Goal: Find specific page/section: Find specific page/section

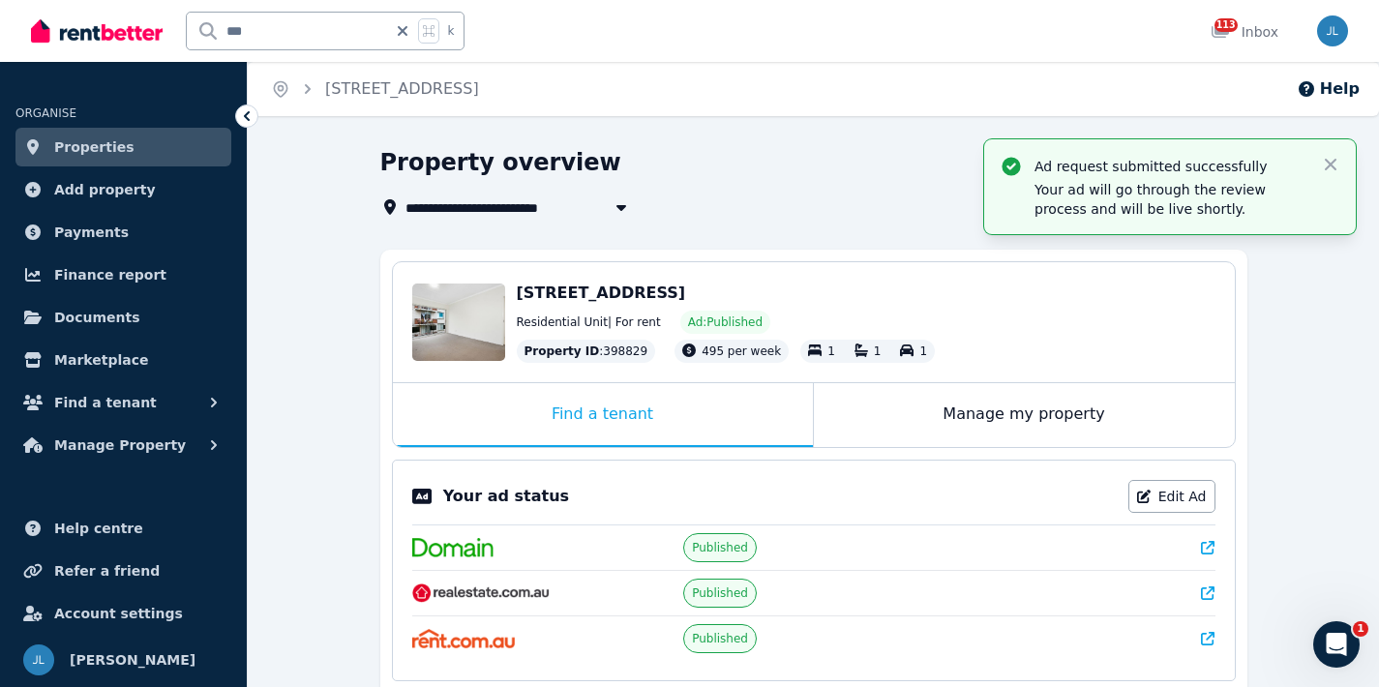
click at [317, 33] on input "***" at bounding box center [287, 31] width 200 height 37
type input "*"
type input "****"
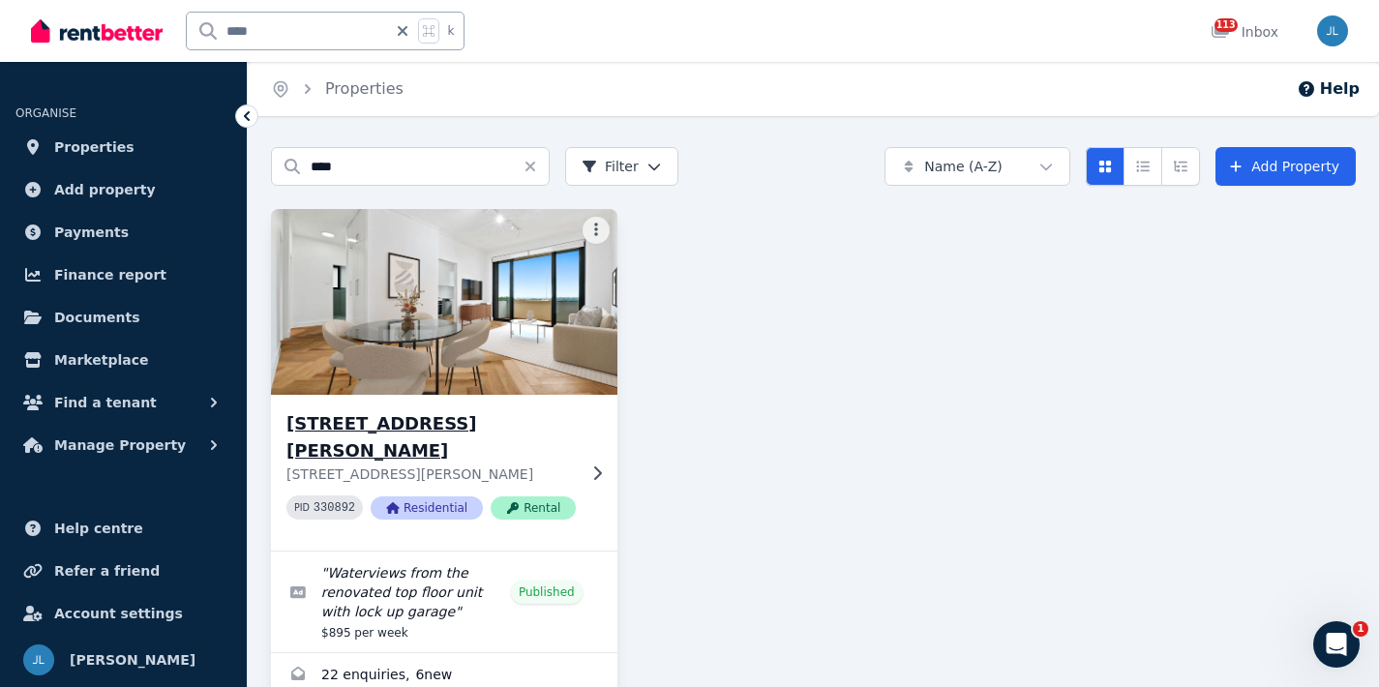
click at [504, 351] on img at bounding box center [444, 302] width 364 height 196
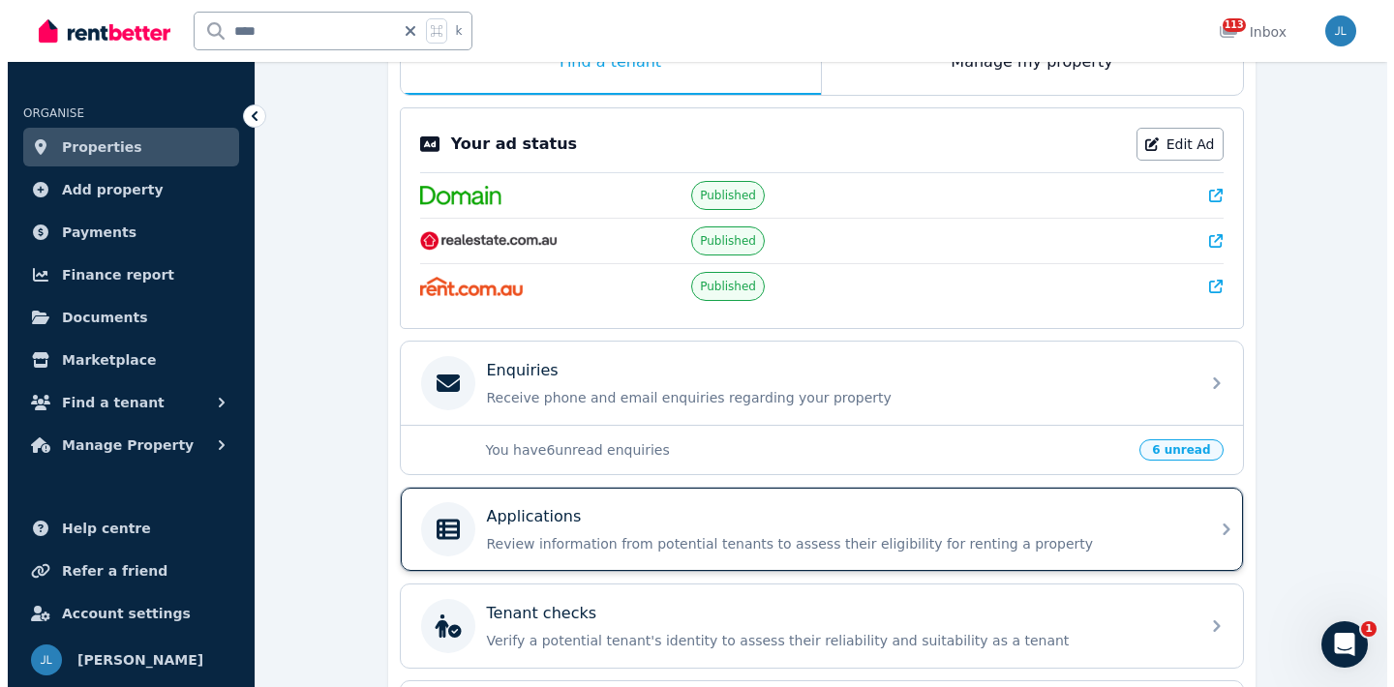
scroll to position [190, 0]
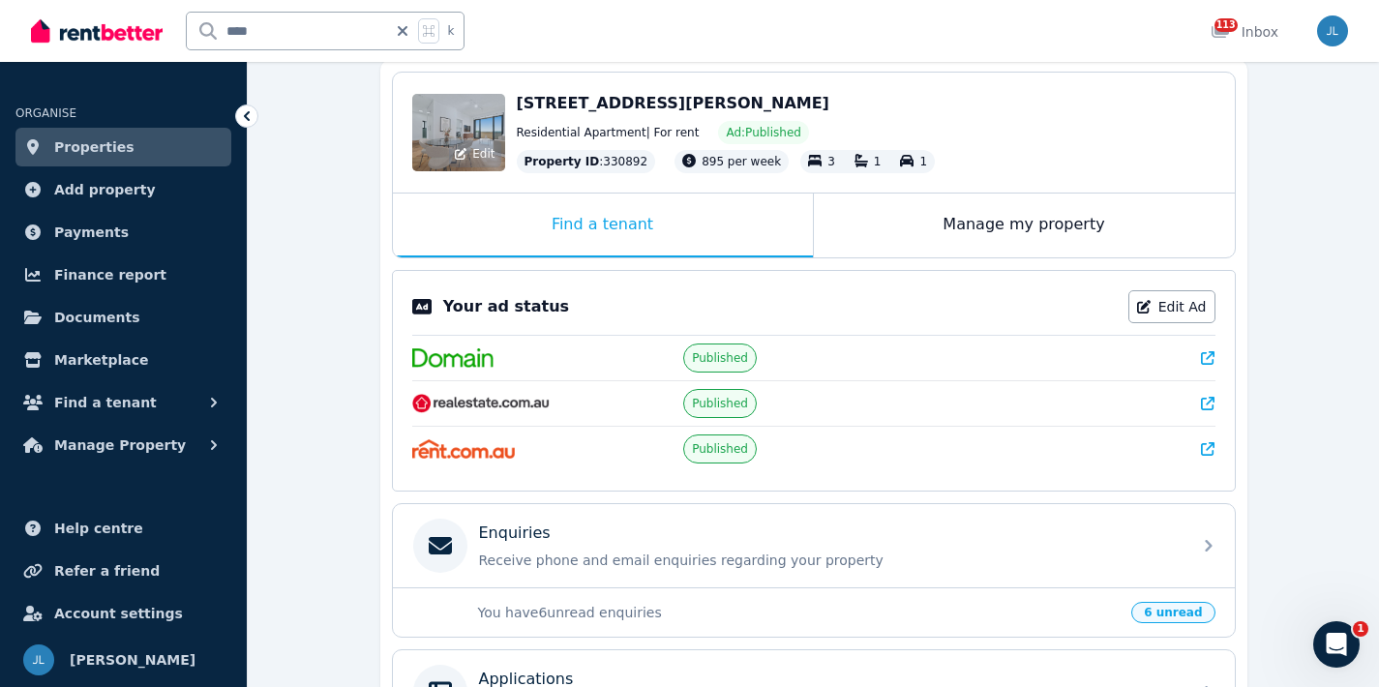
click at [457, 129] on div "Edit" at bounding box center [458, 132] width 93 height 77
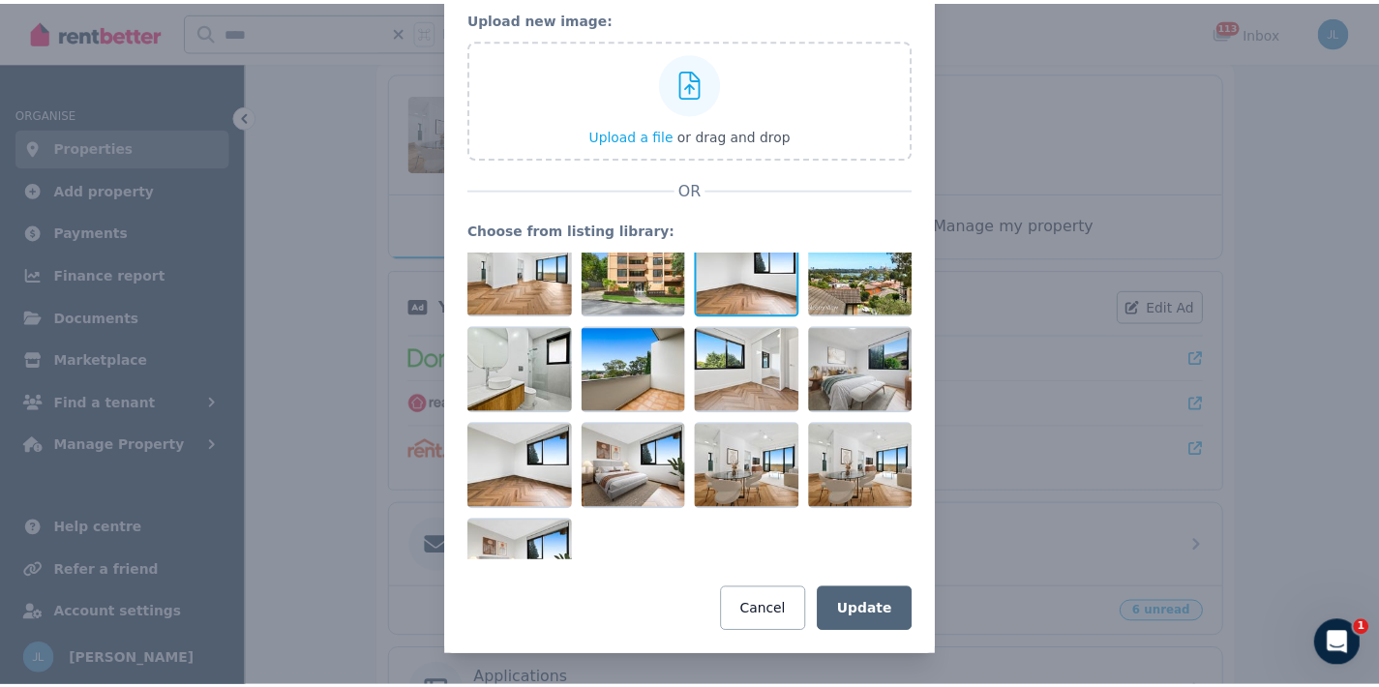
scroll to position [165, 0]
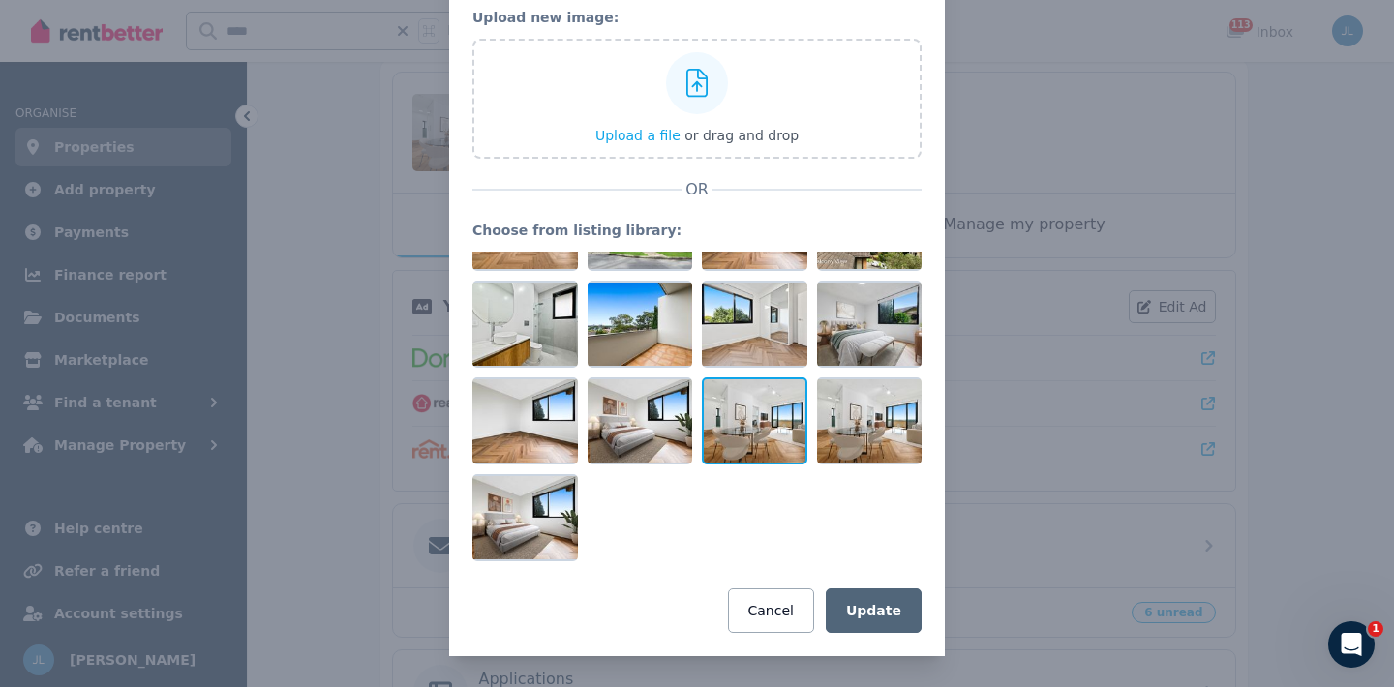
click at [739, 409] on div at bounding box center [755, 421] width 106 height 87
click at [784, 394] on icon at bounding box center [792, 392] width 17 height 17
click at [784, 392] on icon at bounding box center [792, 392] width 17 height 17
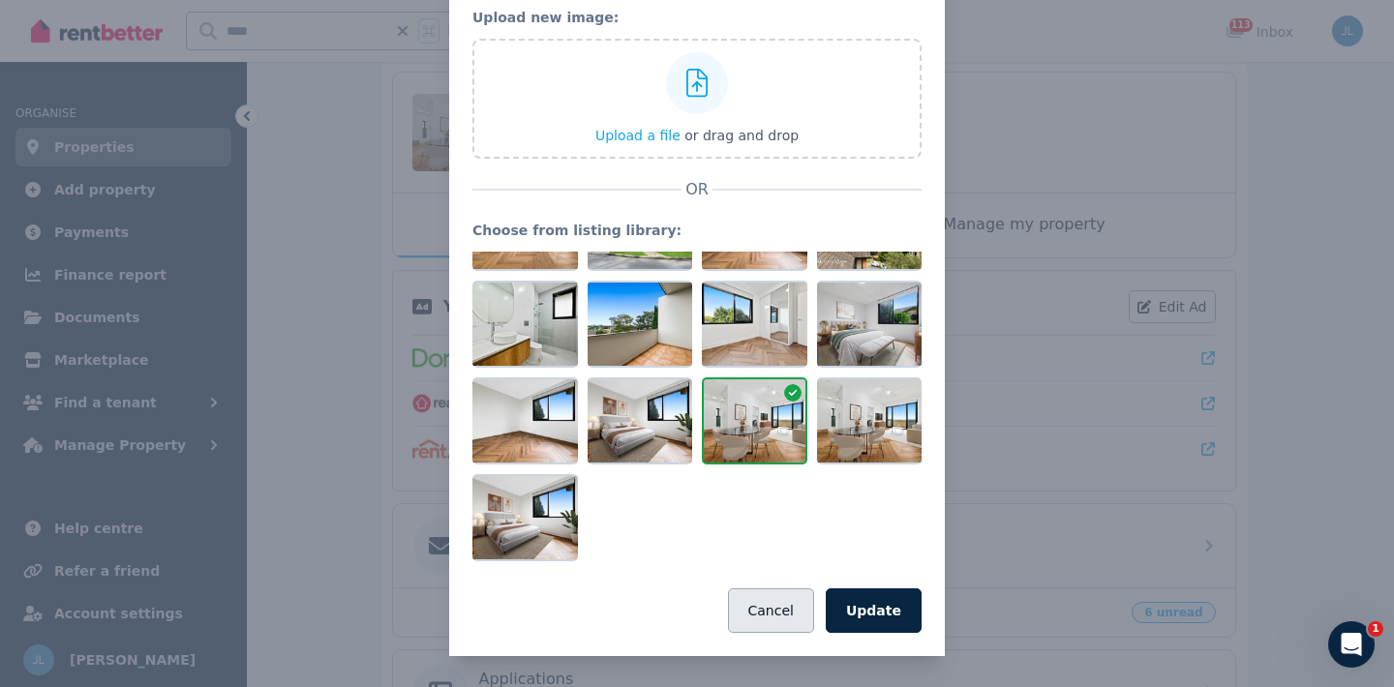
click at [781, 612] on button "Cancel" at bounding box center [771, 611] width 86 height 45
